Goal: Book appointment/travel/reservation

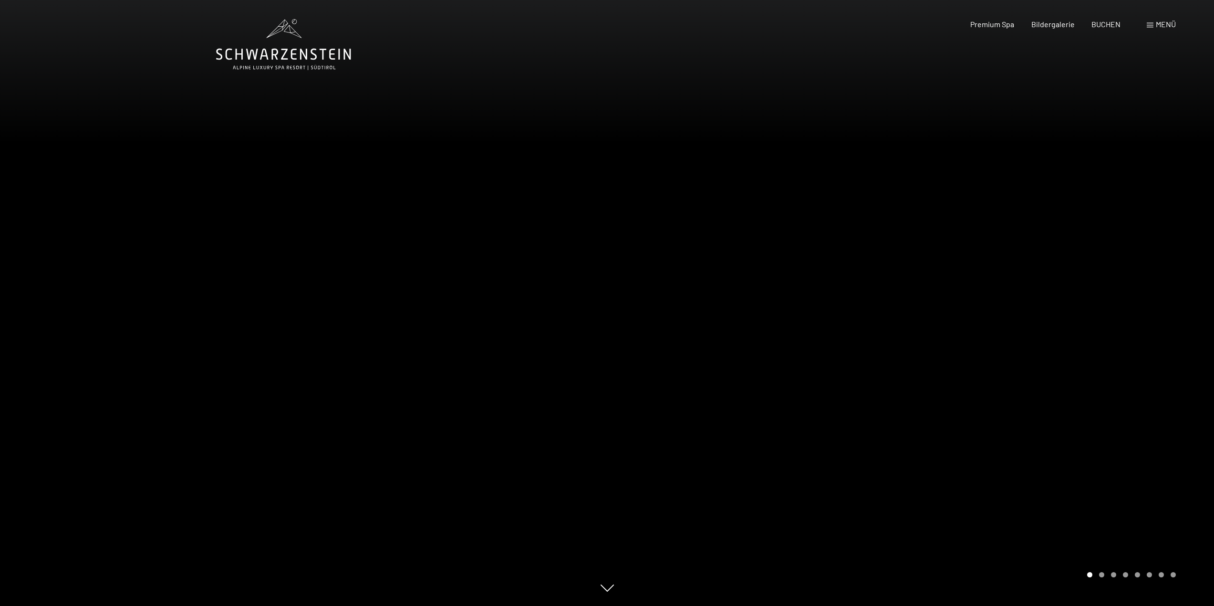
click at [1159, 25] on span "Menü" at bounding box center [1166, 24] width 20 height 9
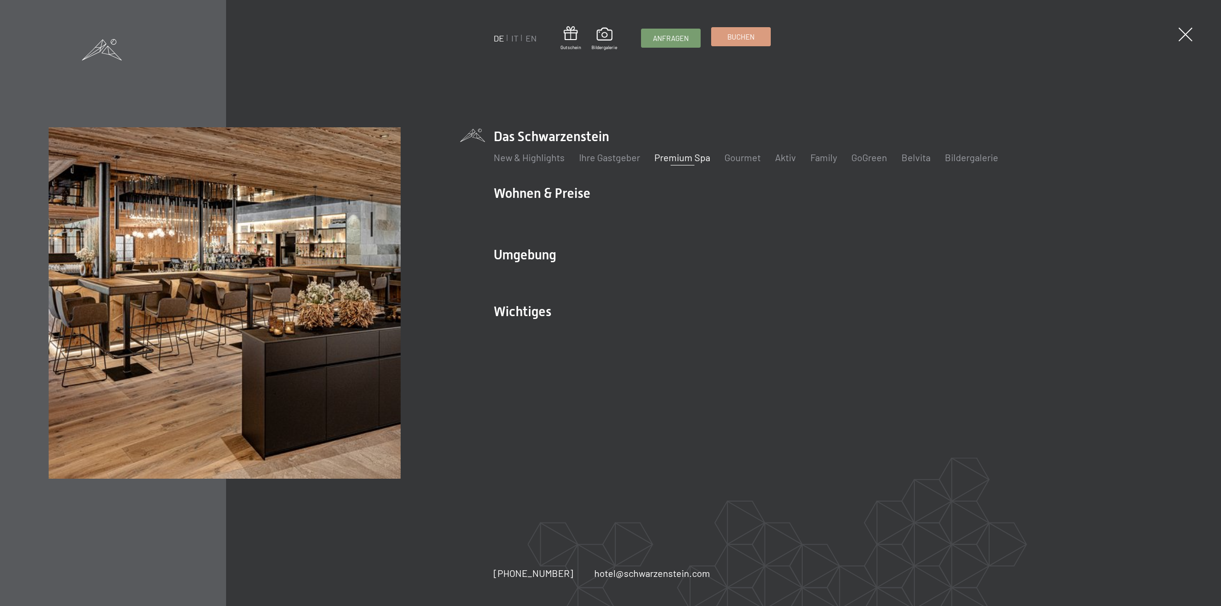
click at [723, 37] on link "Buchen" at bounding box center [741, 37] width 59 height 18
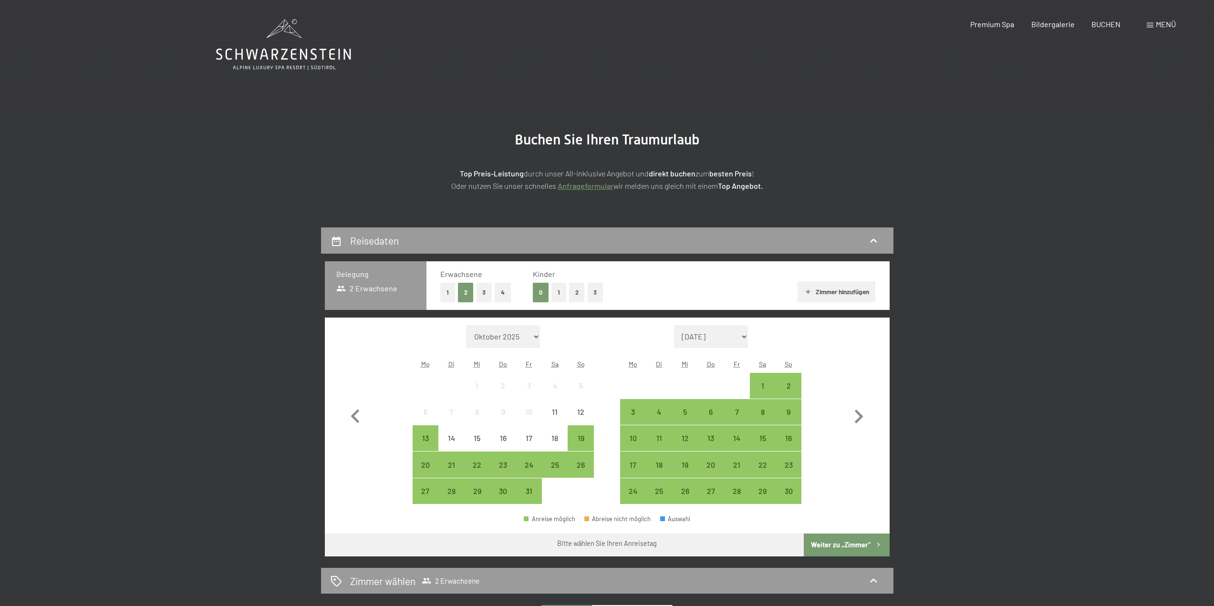
click at [480, 291] on button "3" at bounding box center [485, 293] width 16 height 20
click at [721, 438] on div "13" at bounding box center [711, 447] width 24 height 24
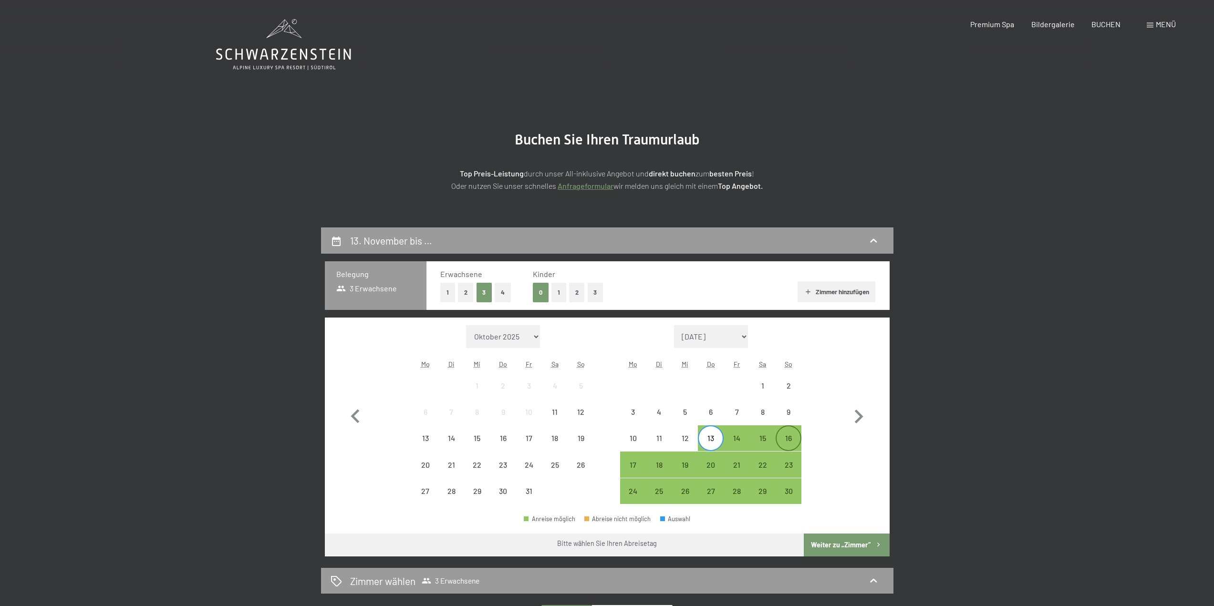
click at [789, 438] on div "16" at bounding box center [789, 447] width 24 height 24
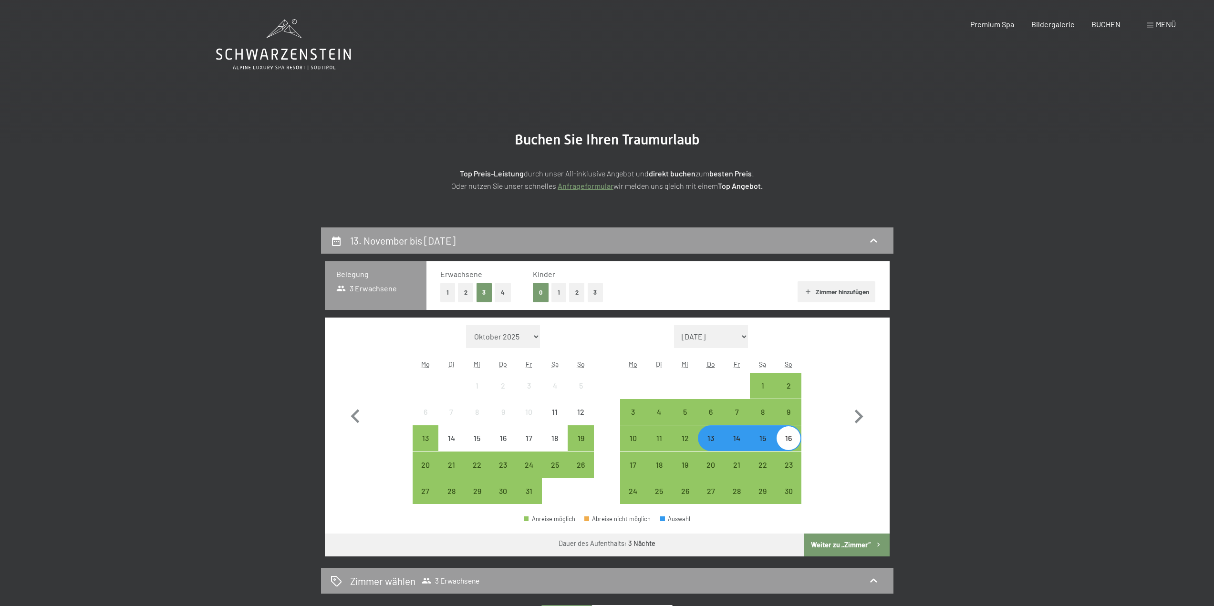
click at [835, 550] on button "Weiter zu „Zimmer“" at bounding box center [846, 545] width 85 height 23
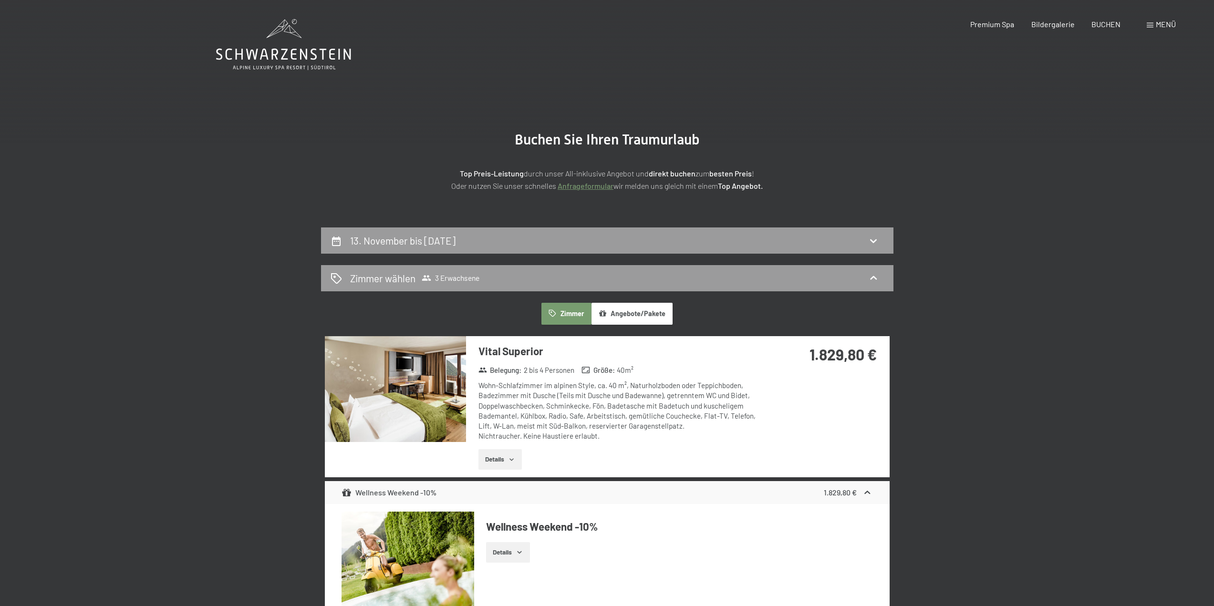
click at [1141, 22] on div "Buchen Anfragen Premium Spa Bildergalerie BUCHEN Menü DE IT EN Gutschein Bilder…" at bounding box center [1056, 24] width 239 height 10
click at [1147, 26] on span at bounding box center [1150, 25] width 7 height 5
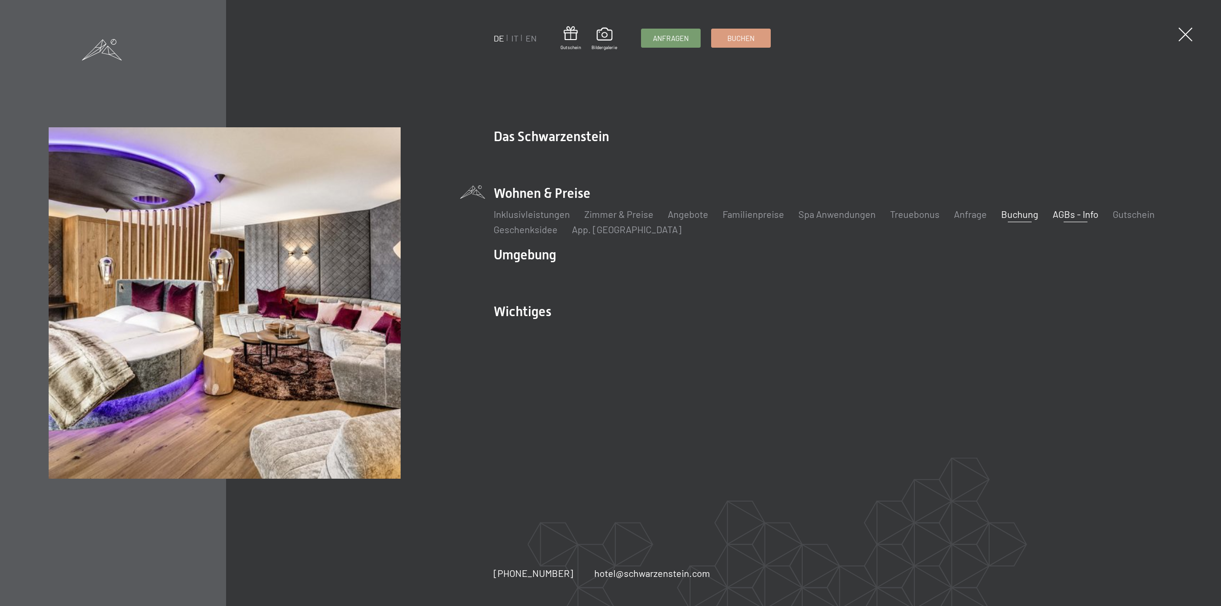
click at [1058, 213] on link "AGBs - Info" at bounding box center [1076, 213] width 46 height 11
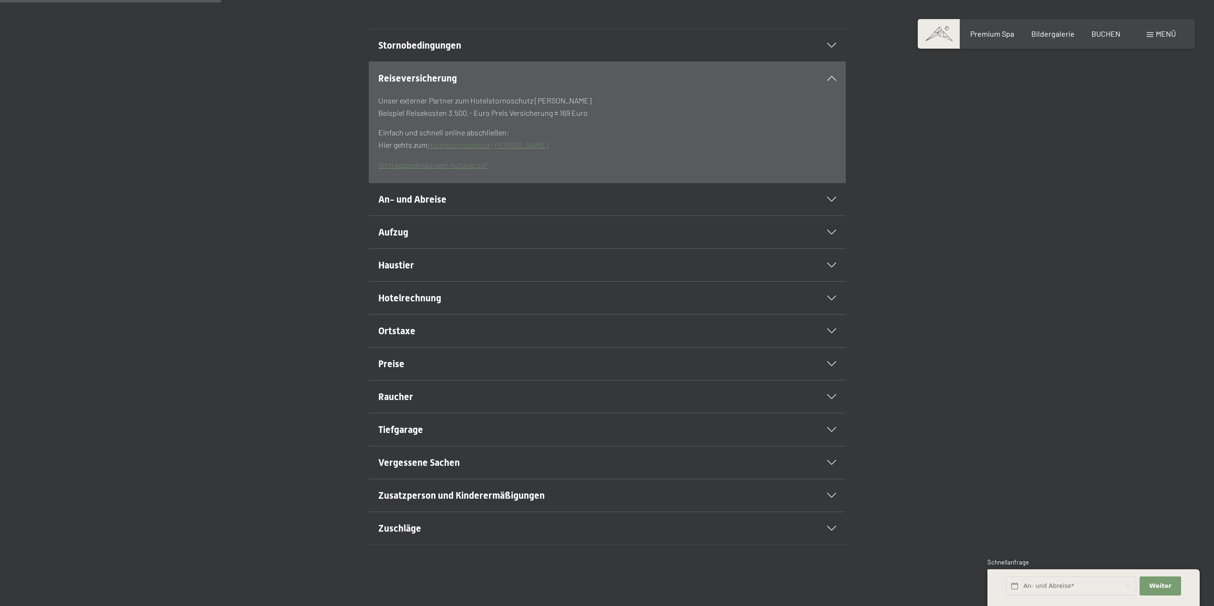
scroll to position [286, 0]
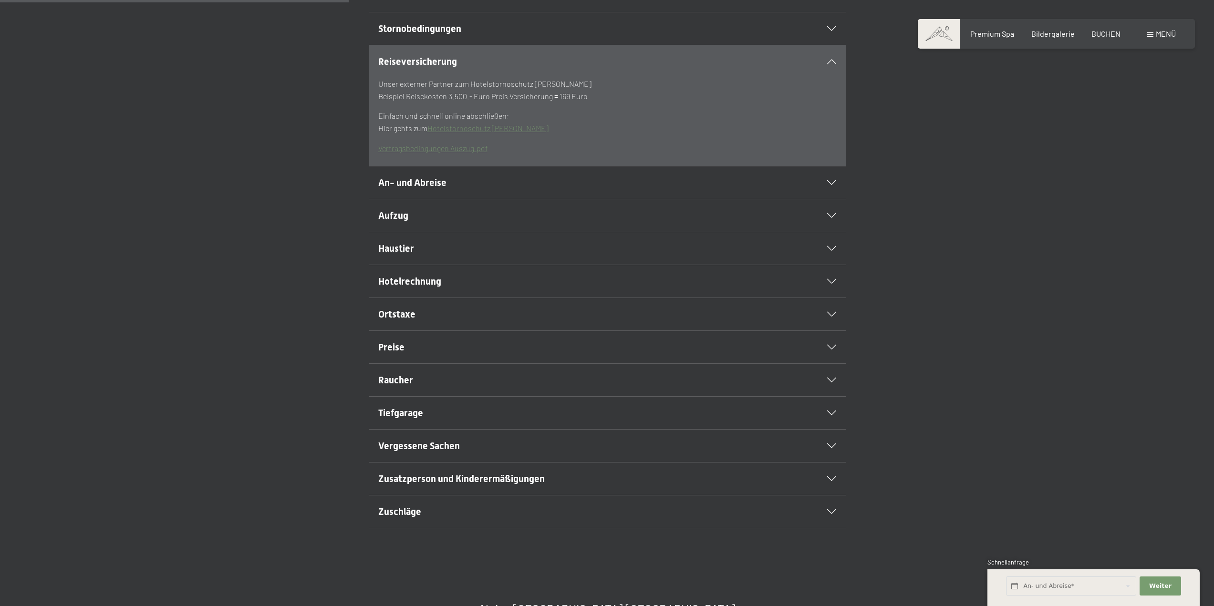
click at [406, 254] on span "Haustier" at bounding box center [396, 248] width 36 height 11
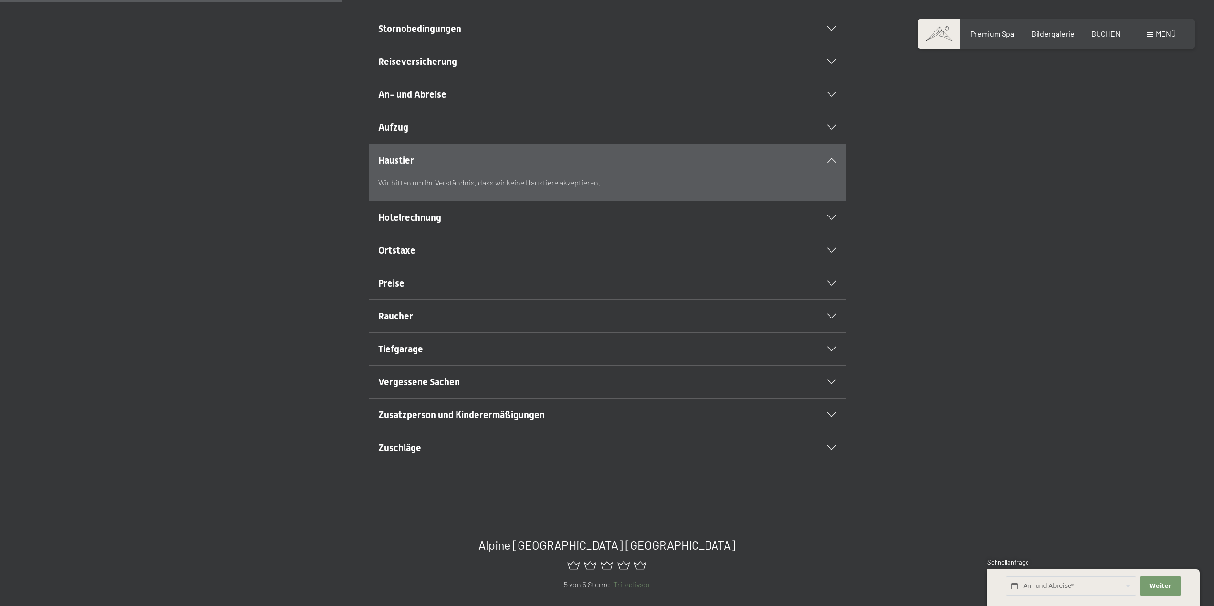
scroll to position [0, 0]
